Goal: Information Seeking & Learning: Learn about a topic

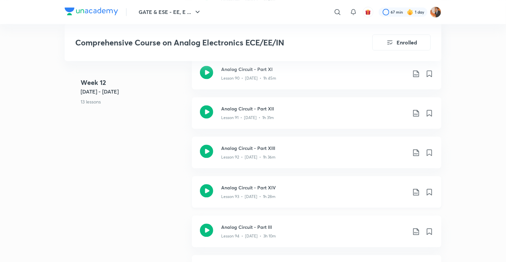
scroll to position [4467, 0]
click at [300, 155] on div "Lesson 92 • [DATE] • 1h 36m" at bounding box center [314, 155] width 186 height 9
